Goal: Navigation & Orientation: Find specific page/section

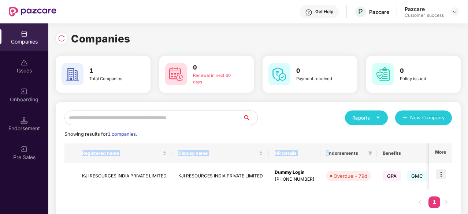
drag, startPoint x: 323, startPoint y: 141, endPoint x: 327, endPoint y: 146, distance: 6.0
click at [327, 146] on div "Reports New Company Showing results for 1 companies. Registered name Display na…" at bounding box center [259, 163] width 388 height 105
click at [286, 112] on div "Reports New Company" at bounding box center [355, 118] width 194 height 15
click at [27, 120] on img at bounding box center [24, 120] width 7 height 7
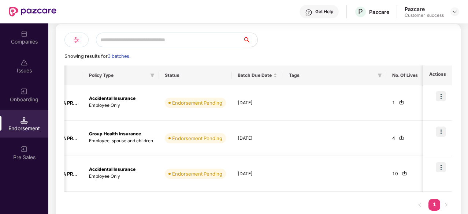
scroll to position [0, 143]
click at [34, 162] on div "Pre Sales" at bounding box center [24, 152] width 48 height 27
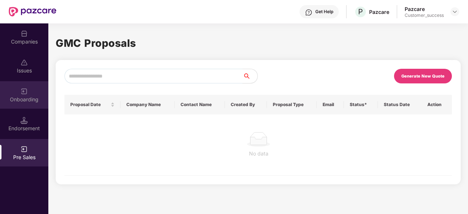
click at [20, 101] on div "Onboarding" at bounding box center [24, 99] width 48 height 7
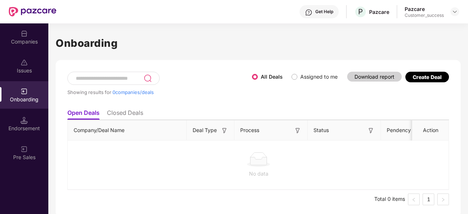
click at [294, 80] on label "Assigned to me" at bounding box center [316, 77] width 49 height 8
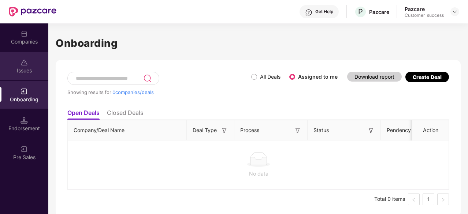
click at [27, 61] on img at bounding box center [24, 62] width 7 height 7
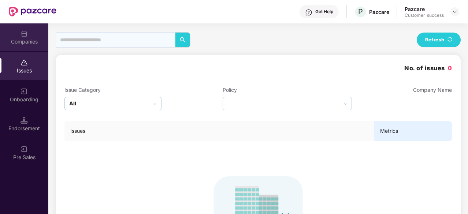
click at [31, 42] on div "Companies" at bounding box center [24, 41] width 48 height 7
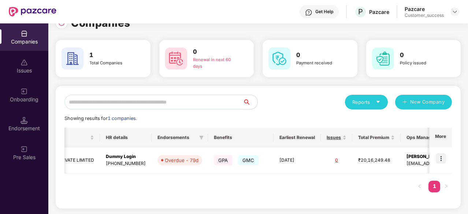
scroll to position [0, 209]
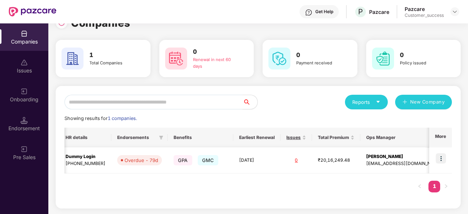
click at [439, 158] on img at bounding box center [441, 159] width 10 height 10
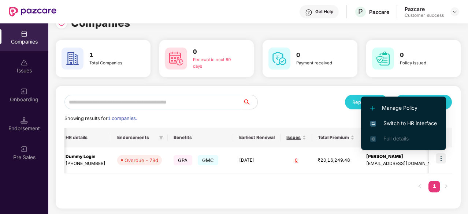
click at [402, 126] on span "Switch to HR interface" at bounding box center [404, 123] width 67 height 8
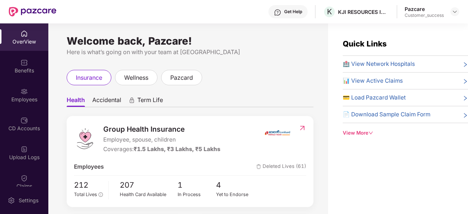
click at [371, 131] on icon "down" at bounding box center [371, 133] width 5 height 5
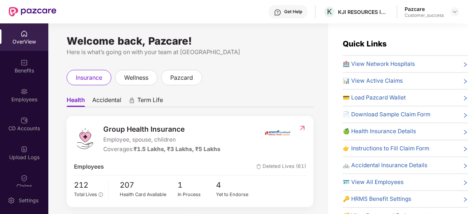
click at [397, 78] on span "📊 View Active Claims" at bounding box center [373, 81] width 60 height 9
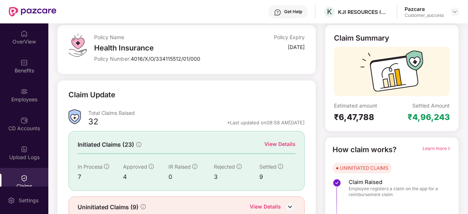
scroll to position [72, 0]
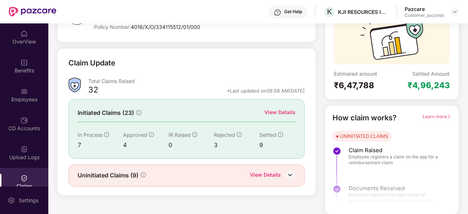
click at [291, 174] on img at bounding box center [290, 175] width 11 height 11
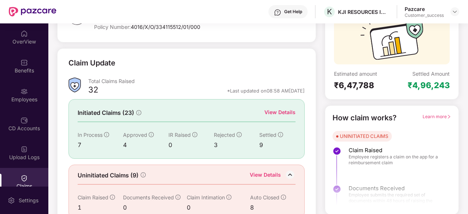
scroll to position [84, 0]
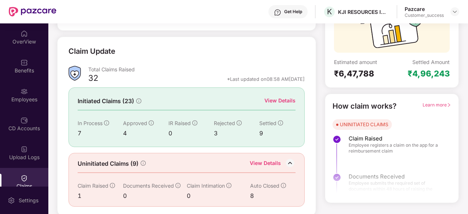
click at [290, 161] on img at bounding box center [290, 163] width 11 height 11
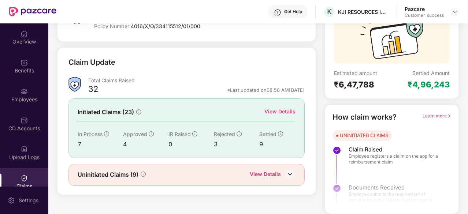
scroll to position [72, 0]
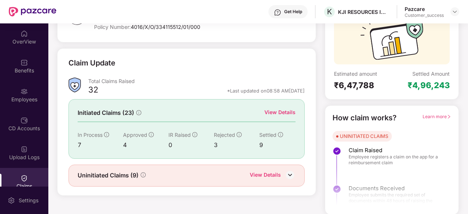
click at [439, 115] on span "Learn more" at bounding box center [437, 116] width 29 height 5
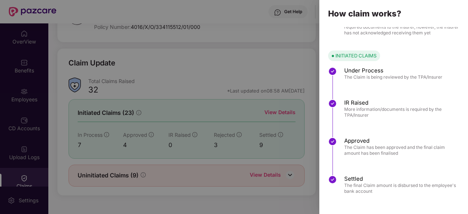
scroll to position [109, 0]
click at [291, 30] on div at bounding box center [234, 107] width 468 height 214
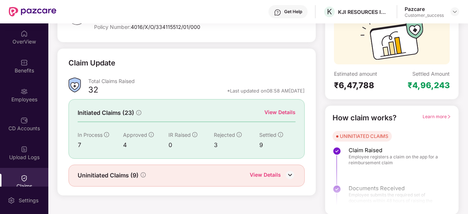
scroll to position [0, 0]
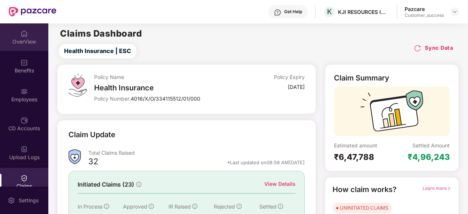
click at [20, 41] on div "OverView" at bounding box center [24, 41] width 48 height 7
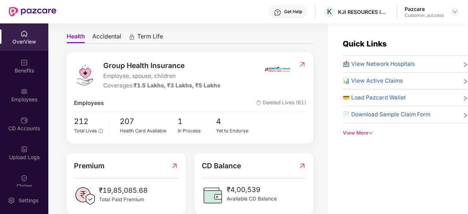
scroll to position [69, 0]
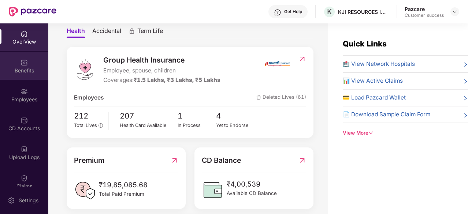
click at [30, 74] on div "Benefits" at bounding box center [24, 70] width 48 height 7
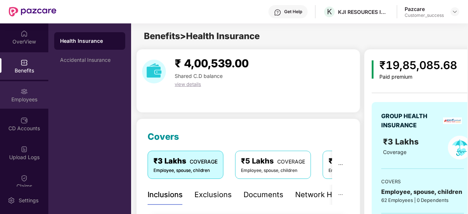
click at [26, 97] on div "Employees" at bounding box center [24, 99] width 48 height 7
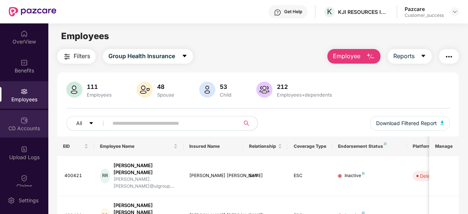
click at [18, 132] on div "CD Accounts" at bounding box center [24, 123] width 48 height 27
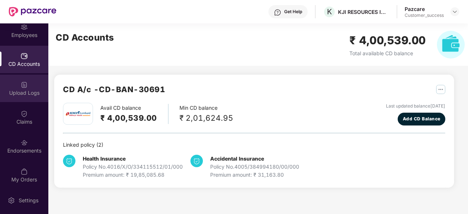
scroll to position [67, 0]
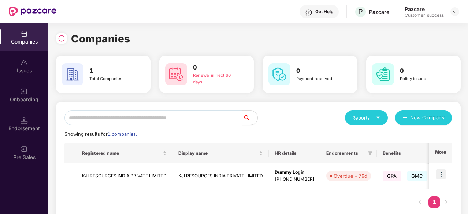
scroll to position [0, 1]
click at [129, 173] on td "KJI RESOURCES INDIA PRIVATE LIMITED" at bounding box center [124, 176] width 96 height 26
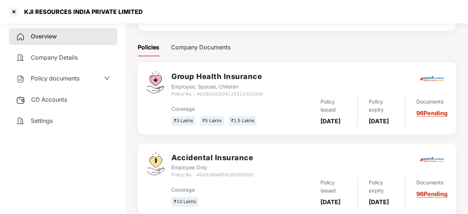
scroll to position [93, 0]
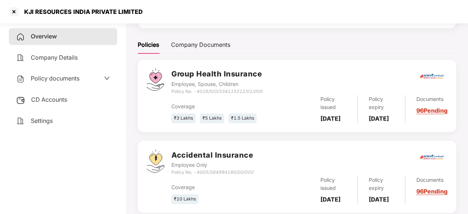
click at [58, 84] on div "Policy documents" at bounding box center [63, 78] width 108 height 17
click at [63, 80] on span "Policy documents" at bounding box center [55, 78] width 49 height 7
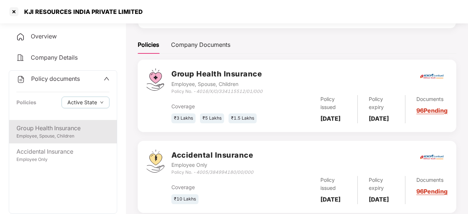
click at [74, 136] on div "Employee, Spouse, Children" at bounding box center [62, 136] width 93 height 7
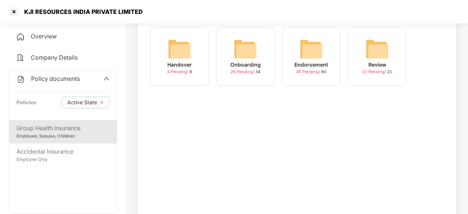
scroll to position [55, 0]
click at [228, 55] on div "Onboarding 26 Pending / 34" at bounding box center [245, 56] width 59 height 59
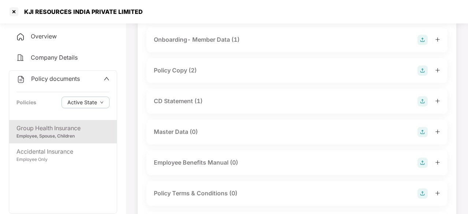
click at [177, 73] on div "Policy Copy (2)" at bounding box center [175, 70] width 43 height 9
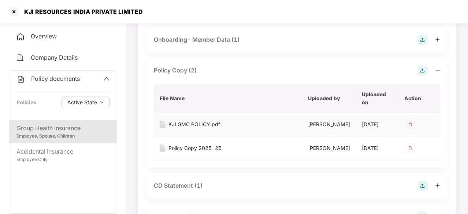
click at [205, 124] on div "KJI GMC POLICY.pdf" at bounding box center [195, 125] width 52 height 8
click at [189, 152] on div "Policy Copy 2025-26" at bounding box center [195, 148] width 53 height 8
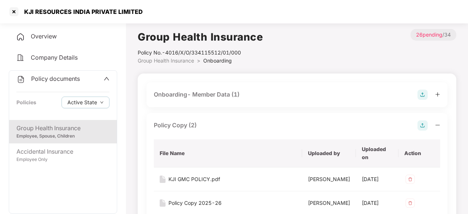
click at [75, 37] on div "Overview" at bounding box center [63, 36] width 108 height 17
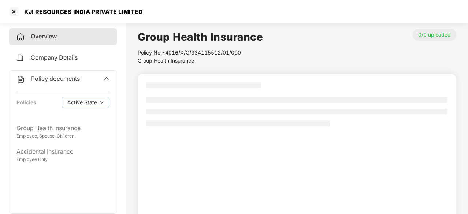
scroll to position [55, 0]
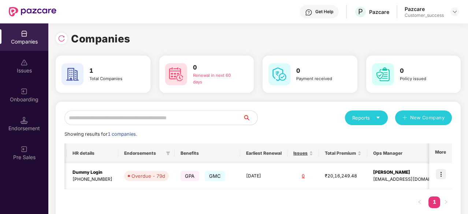
scroll to position [0, 209]
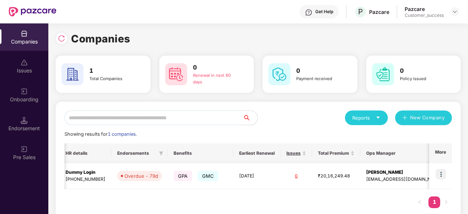
click at [441, 173] on img at bounding box center [441, 174] width 10 height 10
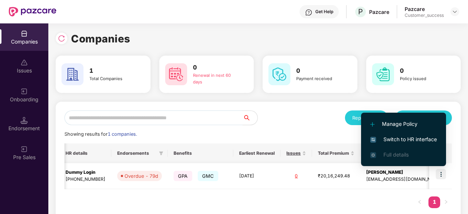
click at [441, 173] on img at bounding box center [441, 174] width 10 height 10
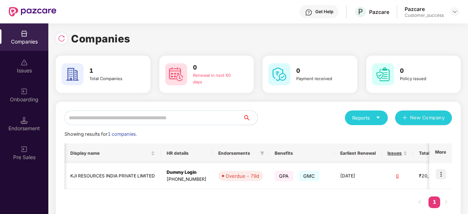
scroll to position [0, 84]
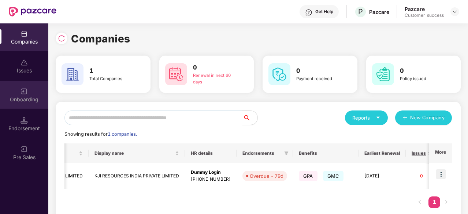
click at [27, 96] on div "Onboarding" at bounding box center [24, 99] width 48 height 7
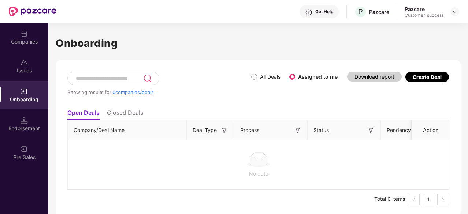
click at [29, 67] on div "Issues" at bounding box center [24, 70] width 48 height 7
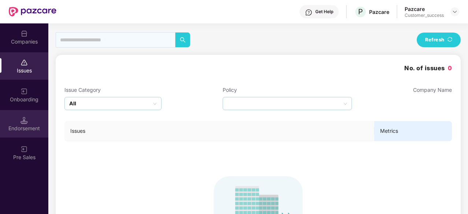
click at [29, 125] on div "Endorsement" at bounding box center [24, 128] width 48 height 7
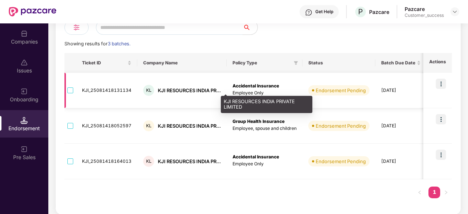
click at [194, 90] on div "KJI RESOURCES INDIA PR..." at bounding box center [189, 90] width 63 height 7
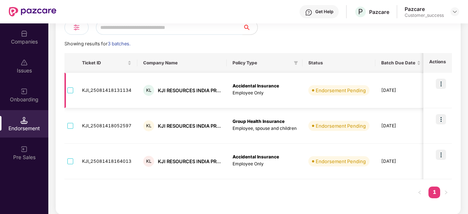
click at [117, 92] on td "KJI_25081418131134" at bounding box center [106, 91] width 61 height 36
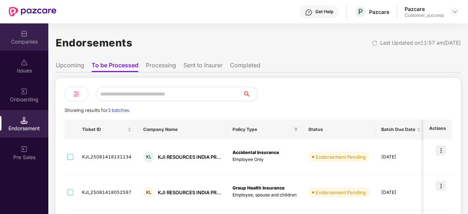
click at [30, 34] on div "Companies" at bounding box center [24, 36] width 48 height 27
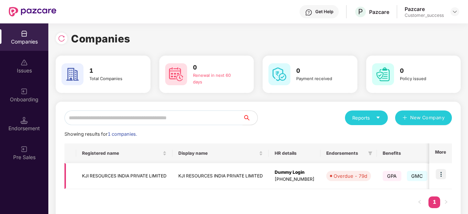
click at [203, 176] on td "KJI RESOURCES INDIA PRIVATE LIMITED" at bounding box center [221, 176] width 96 height 26
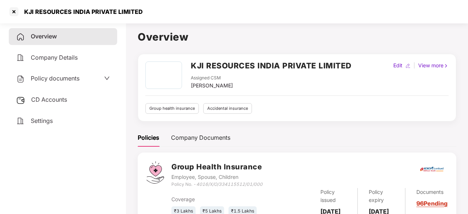
click at [77, 76] on span "Policy documents" at bounding box center [55, 78] width 49 height 7
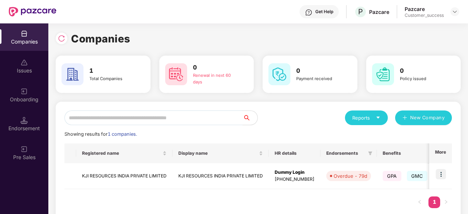
scroll to position [0, 1]
